Goal: Entertainment & Leisure: Browse casually

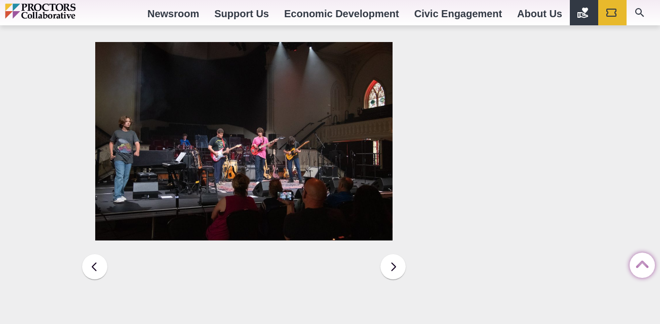
scroll to position [1581, 0]
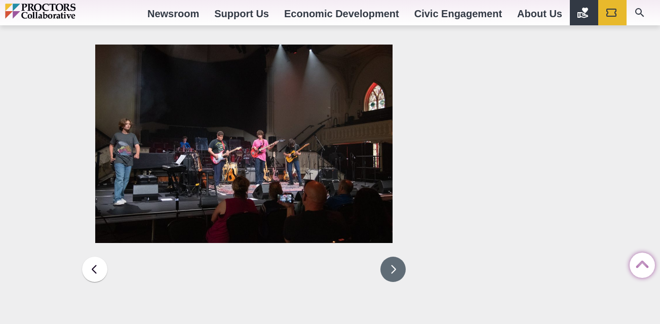
click at [389, 257] on button at bounding box center [393, 269] width 25 height 25
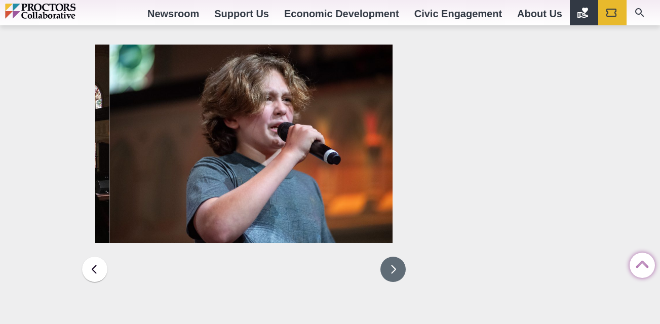
click at [389, 257] on button at bounding box center [393, 269] width 25 height 25
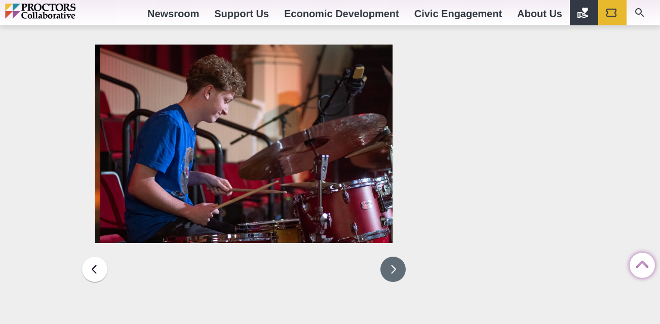
click at [389, 257] on button at bounding box center [393, 269] width 25 height 25
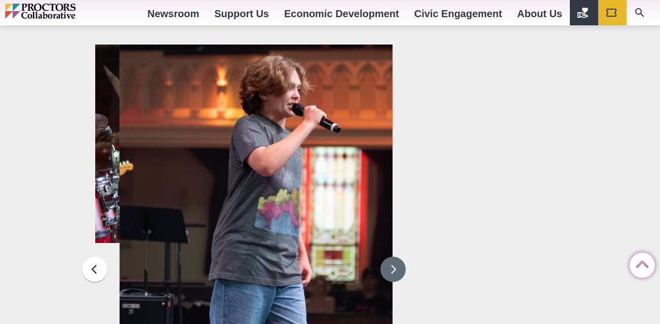
click at [389, 257] on button at bounding box center [393, 269] width 25 height 25
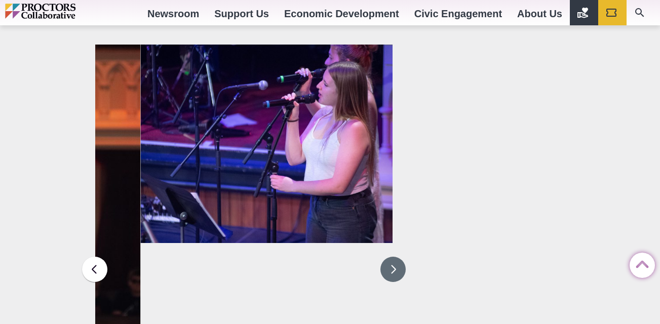
click at [389, 257] on button at bounding box center [393, 269] width 25 height 25
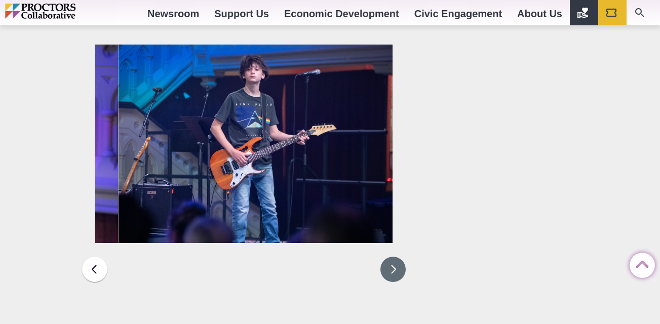
click at [389, 257] on button at bounding box center [393, 269] width 25 height 25
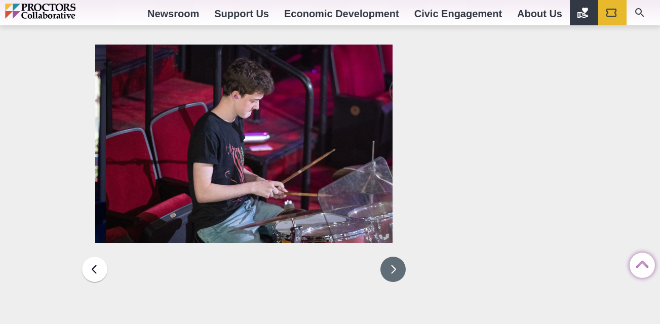
click at [389, 257] on button at bounding box center [393, 269] width 25 height 25
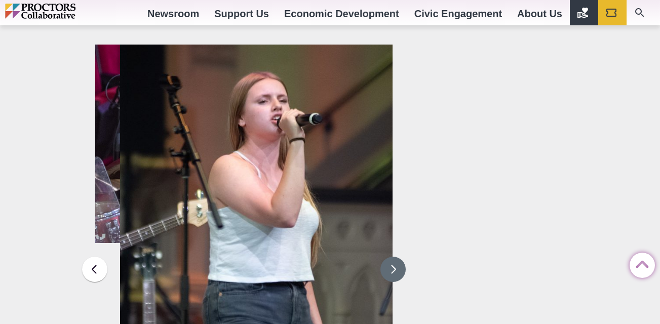
click at [389, 257] on button at bounding box center [393, 269] width 25 height 25
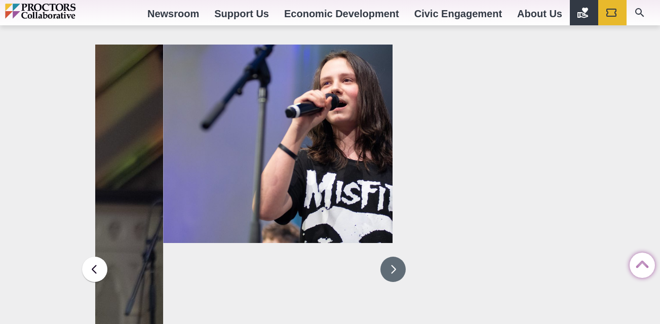
click at [389, 257] on button at bounding box center [393, 269] width 25 height 25
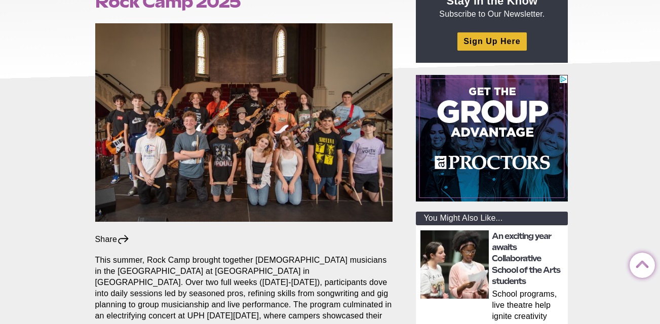
scroll to position [156, 0]
